Goal: Information Seeking & Learning: Learn about a topic

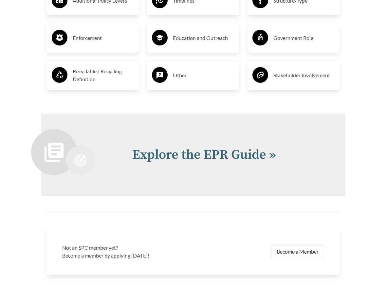
scroll to position [1240, 0]
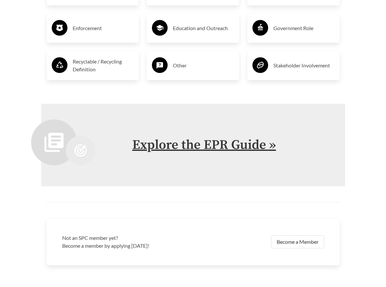
click at [204, 139] on link "Explore the EPR Guide »" at bounding box center [204, 145] width 144 height 16
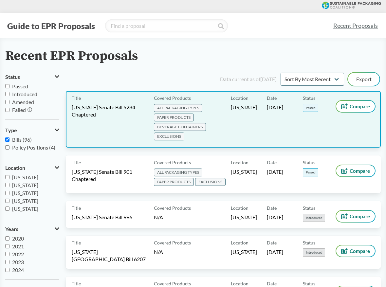
scroll to position [0, 0]
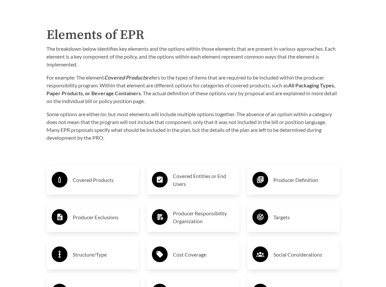
scroll to position [928, 0]
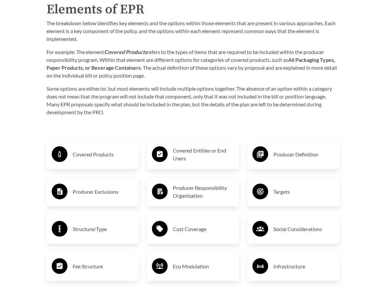
click at [96, 149] on h3 "Covered Products" at bounding box center [103, 154] width 61 height 10
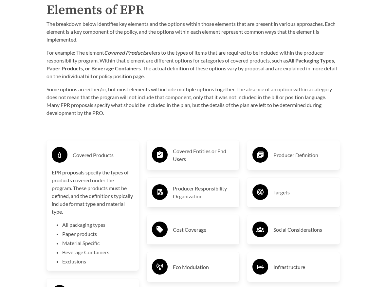
scroll to position [926, 0]
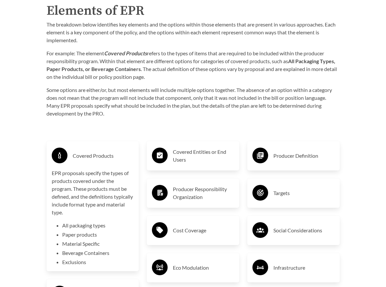
click at [96, 151] on h3 "Covered Products" at bounding box center [103, 156] width 61 height 10
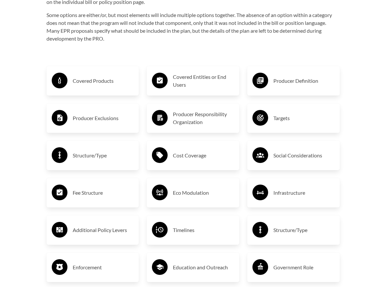
scroll to position [997, 0]
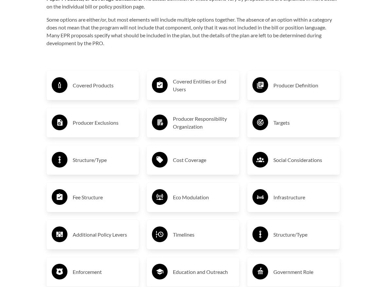
click at [174, 192] on h3 "Eco Modulation" at bounding box center [203, 197] width 61 height 10
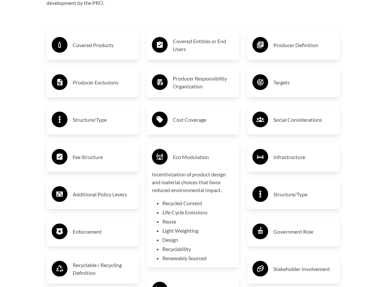
scroll to position [1037, 0]
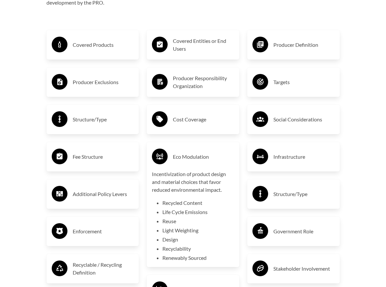
click at [185, 147] on div "Eco Modulation" at bounding box center [193, 156] width 82 height 19
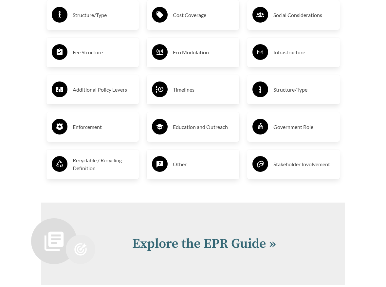
scroll to position [1143, 0]
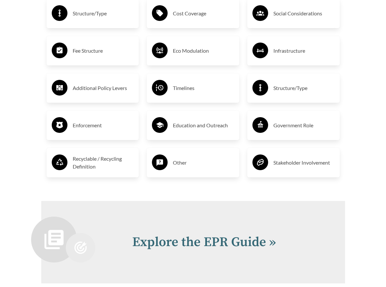
click at [289, 157] on h3 "Stakeholder Involvement" at bounding box center [303, 162] width 61 height 10
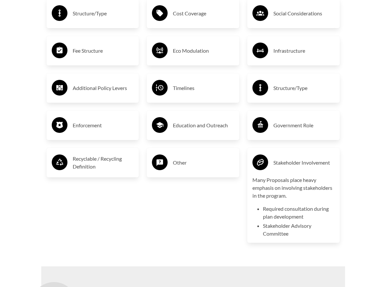
click at [288, 153] on div "Stakeholder Involvement" at bounding box center [293, 162] width 82 height 19
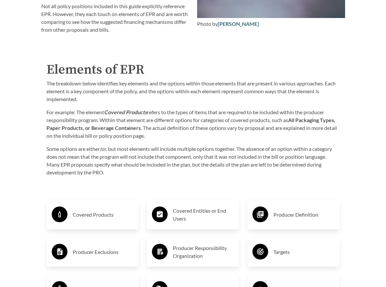
scroll to position [881, 0]
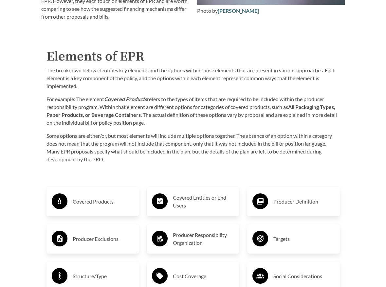
click at [187, 197] on h3 "Covered Entities or End Users" at bounding box center [203, 202] width 61 height 16
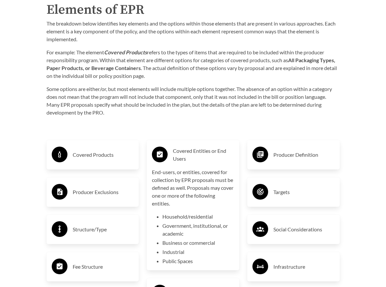
scroll to position [931, 0]
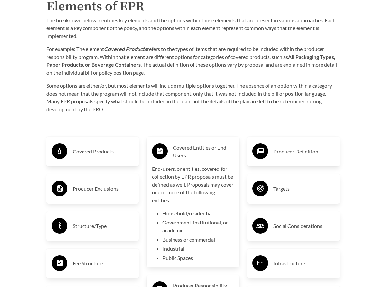
click at [194, 144] on h3 "Covered Entities or End Users" at bounding box center [203, 152] width 61 height 16
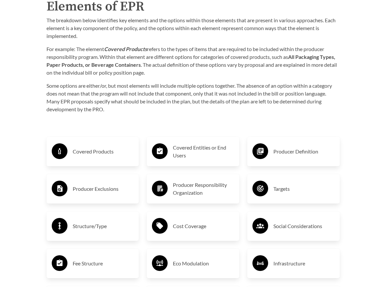
click at [300, 146] on h3 "Producer Definition" at bounding box center [303, 151] width 61 height 10
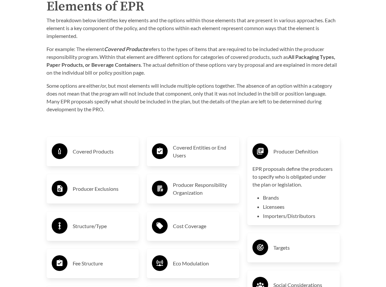
click at [288, 146] on h3 "Producer Definition" at bounding box center [303, 151] width 61 height 10
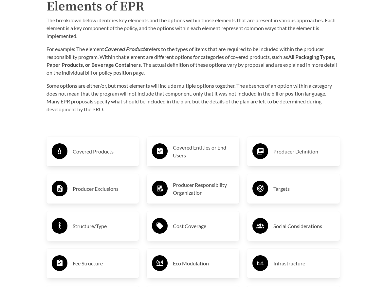
click at [96, 184] on h3 "Producer Exclusions" at bounding box center [103, 189] width 61 height 10
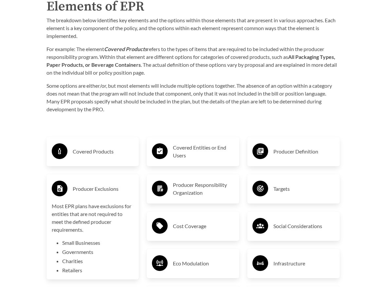
click at [96, 184] on h3 "Producer Exclusions" at bounding box center [103, 189] width 61 height 10
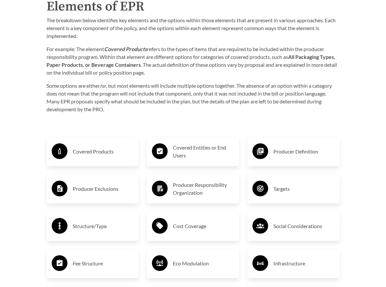
click at [181, 181] on h3 "Producer Responsibility Organization" at bounding box center [203, 189] width 61 height 16
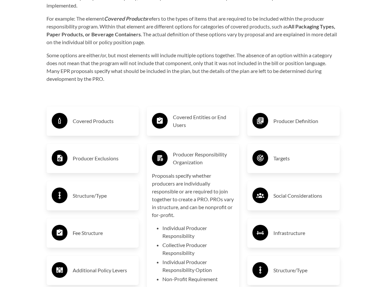
scroll to position [965, 0]
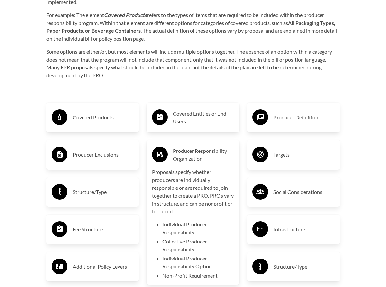
click at [196, 147] on h3 "Producer Responsibility Organization" at bounding box center [203, 155] width 61 height 16
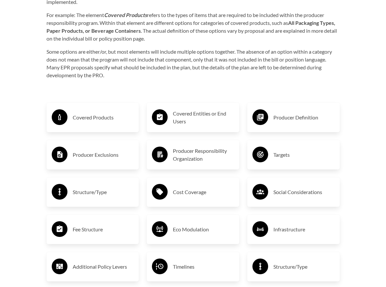
click at [316, 154] on h3 "Targets" at bounding box center [303, 155] width 61 height 10
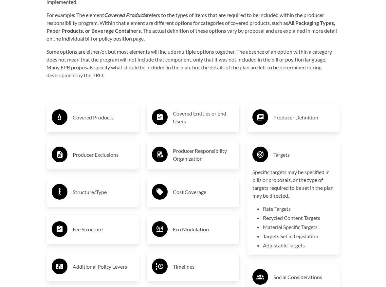
click at [289, 145] on div "Targets" at bounding box center [293, 154] width 82 height 19
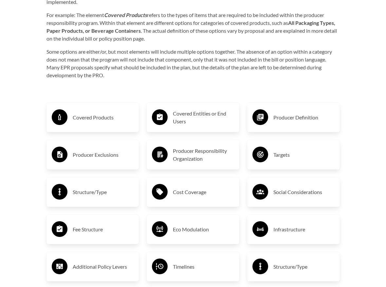
click at [110, 187] on h3 "Structure/Type" at bounding box center [103, 192] width 61 height 10
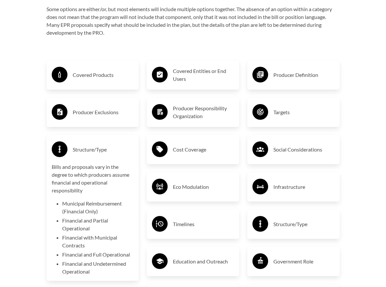
scroll to position [1009, 0]
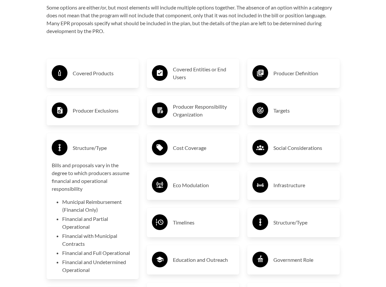
click at [113, 143] on h3 "Structure/Type" at bounding box center [103, 148] width 61 height 10
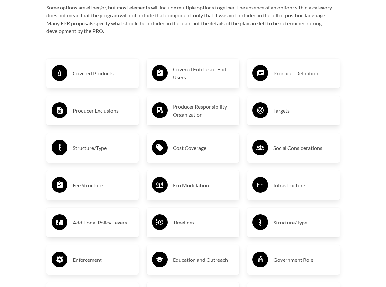
click at [210, 143] on h3 "Cost Coverage" at bounding box center [203, 148] width 61 height 10
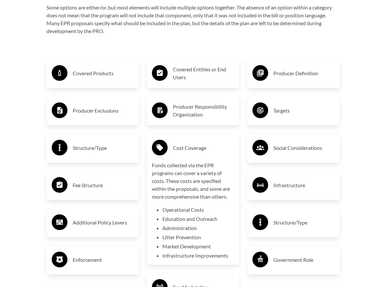
click at [217, 143] on h3 "Cost Coverage" at bounding box center [203, 148] width 61 height 10
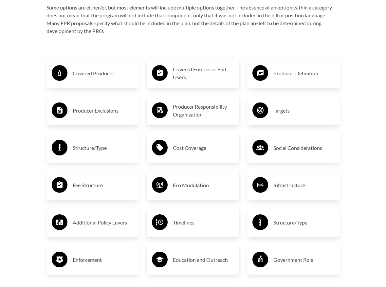
click at [282, 143] on h3 "Social Considerations" at bounding box center [303, 148] width 61 height 10
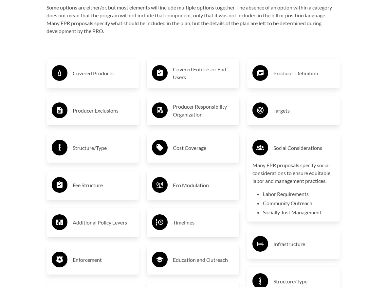
click at [282, 143] on h3 "Social Considerations" at bounding box center [303, 148] width 61 height 10
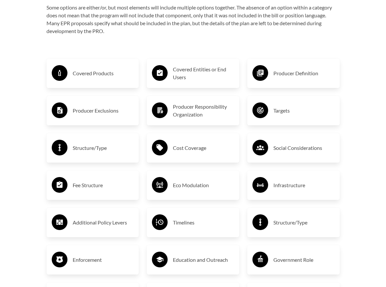
click at [105, 181] on h3 "Fee Structure" at bounding box center [103, 185] width 61 height 10
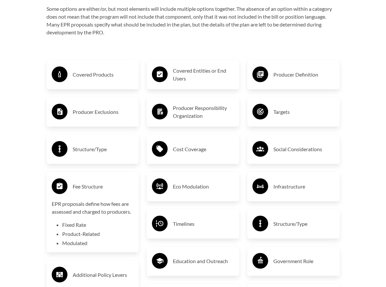
scroll to position [1008, 0]
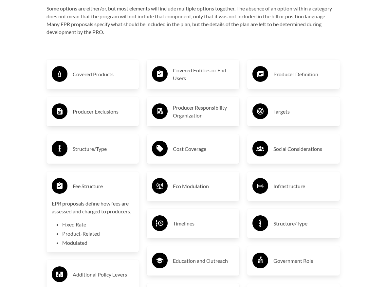
click at [113, 182] on h3 "Fee Structure" at bounding box center [103, 186] width 61 height 10
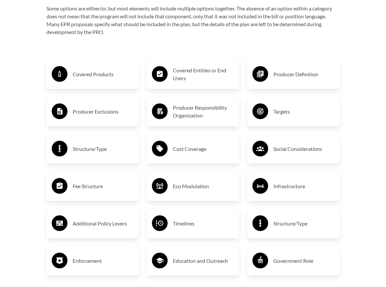
click at [210, 184] on h3 "Eco Modulation" at bounding box center [203, 186] width 61 height 10
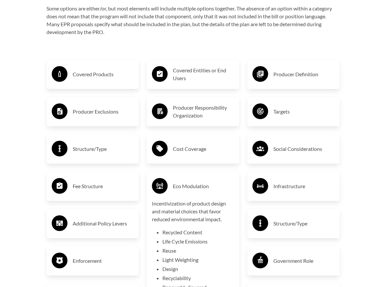
scroll to position [1008, 0]
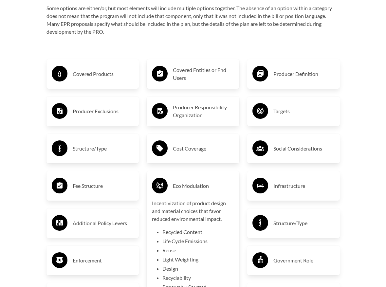
click at [210, 184] on h3 "Eco Modulation" at bounding box center [203, 186] width 61 height 10
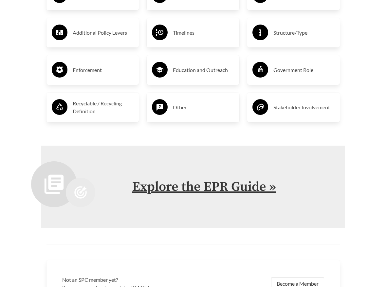
click at [217, 183] on link "Explore the EPR Guide »" at bounding box center [204, 187] width 144 height 16
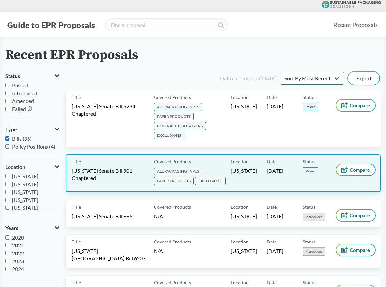
scroll to position [1, 0]
click at [80, 173] on span "[US_STATE] Senate Bill 901 Chaptered" at bounding box center [109, 174] width 74 height 14
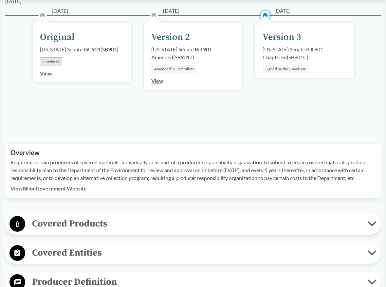
scroll to position [114, 0]
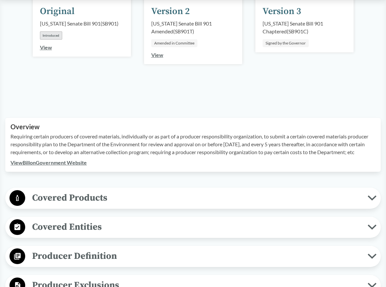
click at [371, 200] on icon at bounding box center [371, 197] width 7 height 3
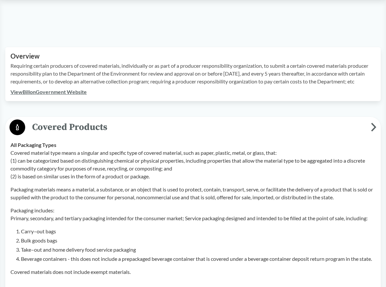
scroll to position [178, 0]
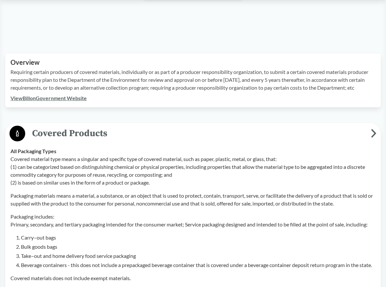
click at [373, 137] on icon at bounding box center [373, 133] width 3 height 7
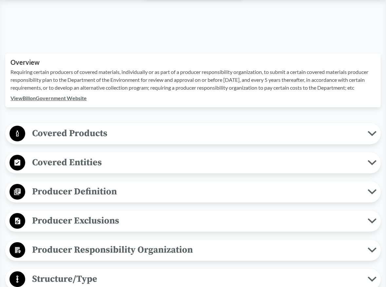
click at [48, 101] on link "View Bill on Government Website" at bounding box center [48, 98] width 76 height 6
